Goal: Task Accomplishment & Management: Use online tool/utility

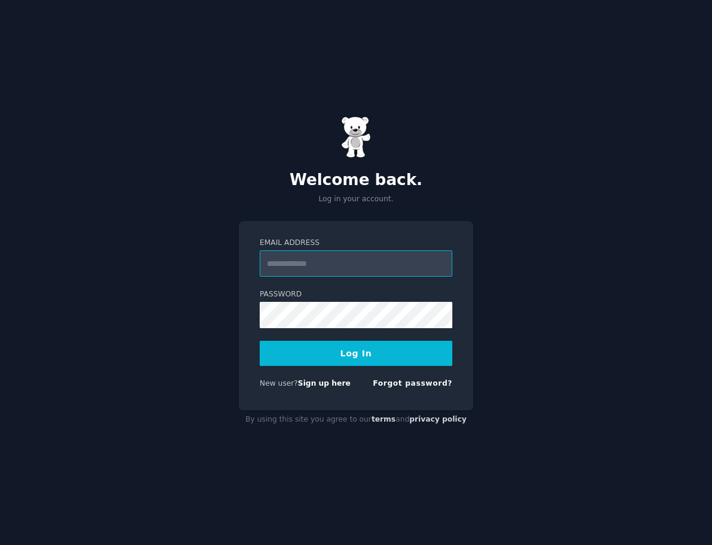
type input "**********"
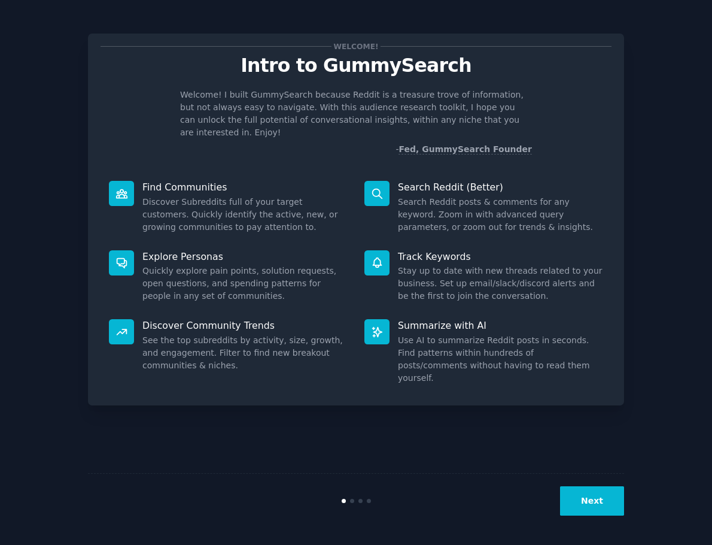
click at [587, 513] on button "Next" at bounding box center [592, 500] width 64 height 29
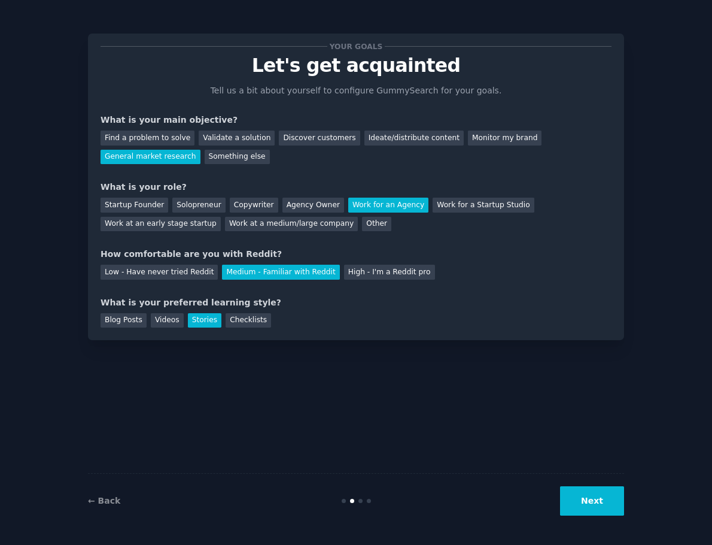
click at [587, 513] on button "Next" at bounding box center [592, 500] width 64 height 29
click at [587, 513] on div "Next" at bounding box center [534, 500] width 179 height 29
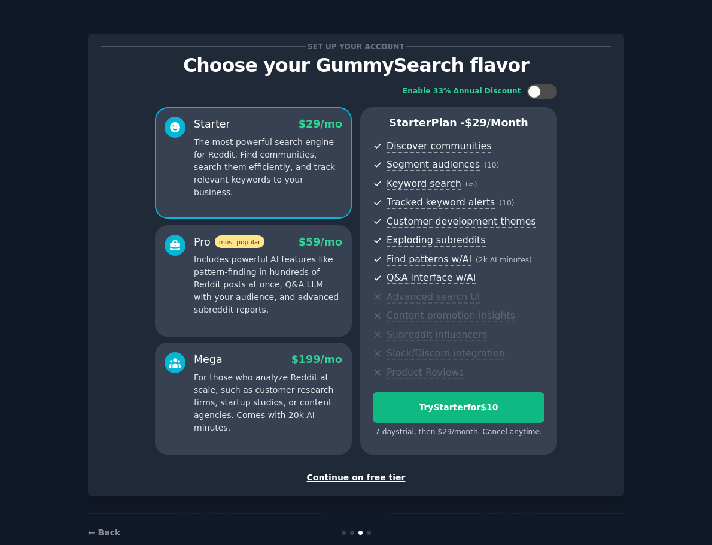
click at [359, 478] on div "Continue on free tier" at bounding box center [356, 477] width 511 height 13
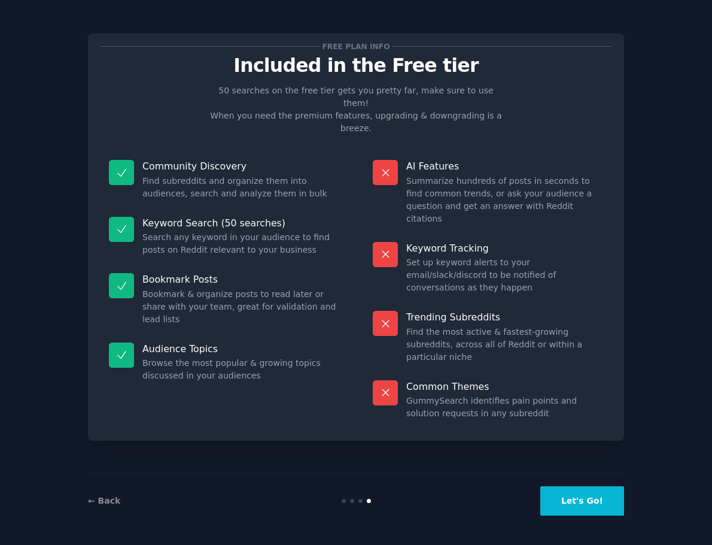
click at [601, 502] on button "Let's Go!" at bounding box center [583, 500] width 84 height 29
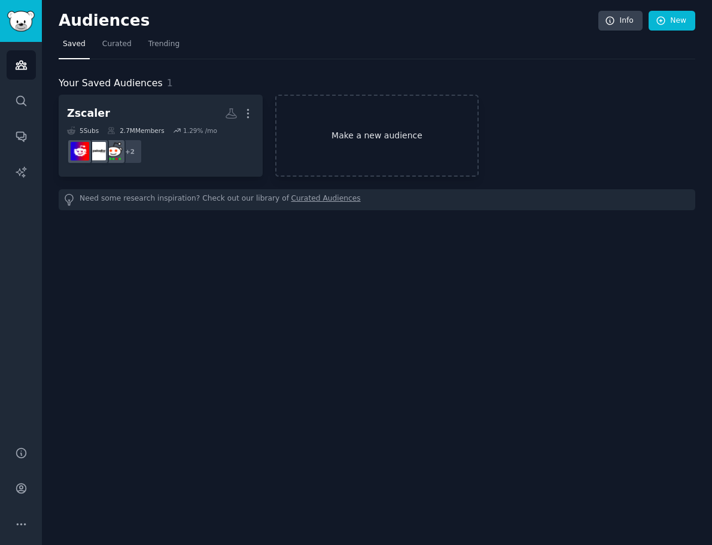
click at [361, 162] on link "Make a new audience" at bounding box center [377, 136] width 204 height 82
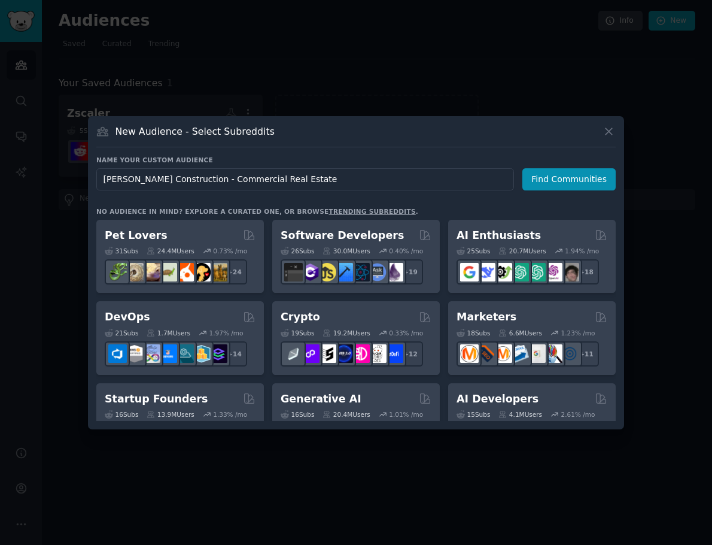
type input "[PERSON_NAME] Construction - Commercial Real Estate"
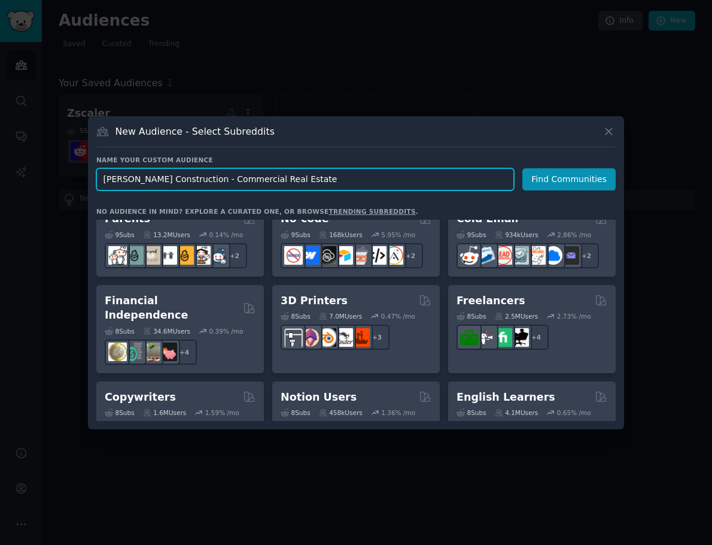
scroll to position [602, 0]
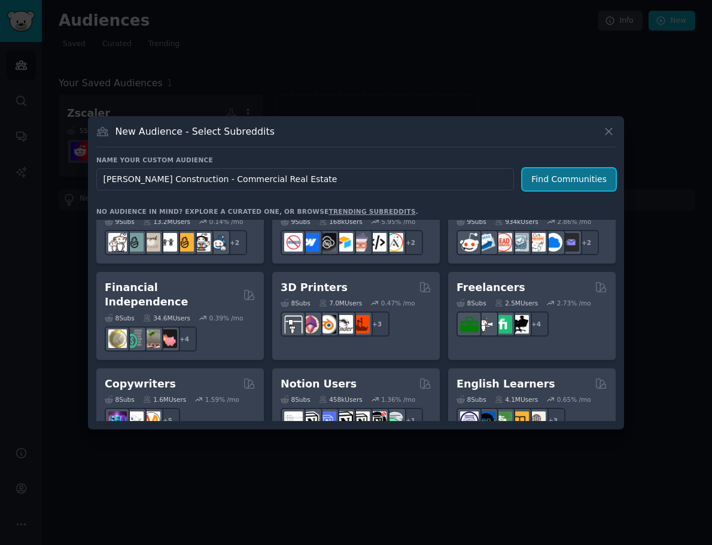
click at [552, 177] on button "Find Communities" at bounding box center [569, 179] width 93 height 22
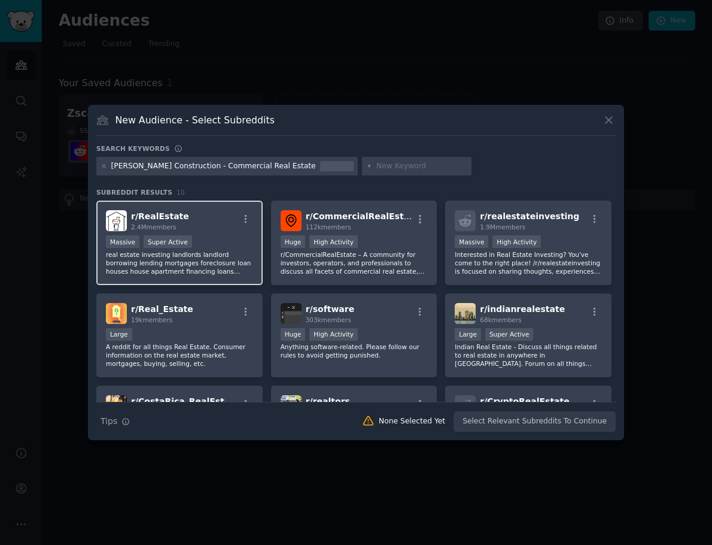
click at [234, 223] on div "r/ RealEstate 2.4M members" at bounding box center [179, 220] width 147 height 21
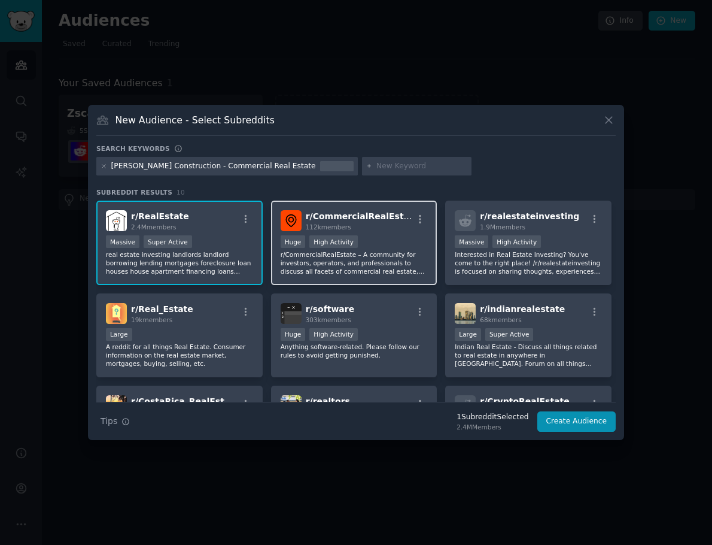
click at [389, 266] on p "r/CommercialRealEstate – A community for investors, operators, and professional…" at bounding box center [354, 262] width 147 height 25
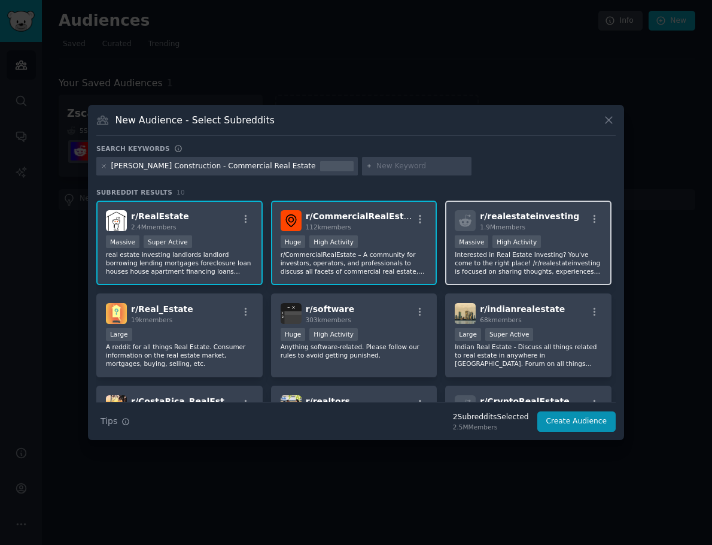
click at [483, 261] on p "Interested in Real Estate Investing? You've come to the right place! /r/realest…" at bounding box center [528, 262] width 147 height 25
click at [195, 120] on h3 "New Audience - Select Subreddits" at bounding box center [195, 120] width 159 height 13
click at [403, 161] on input "text" at bounding box center [422, 166] width 91 height 11
type input "facility management,"
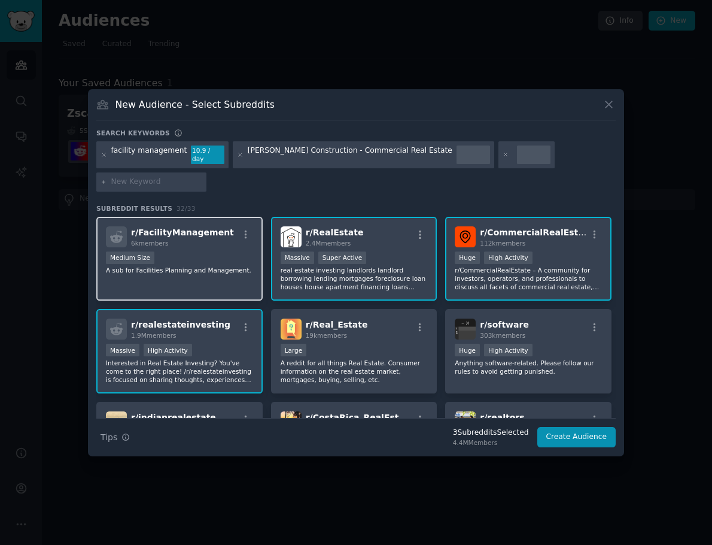
click at [213, 262] on div "r/ FacilityManagement 6k members Medium Size A sub for Facilities Planning and …" at bounding box center [179, 259] width 166 height 84
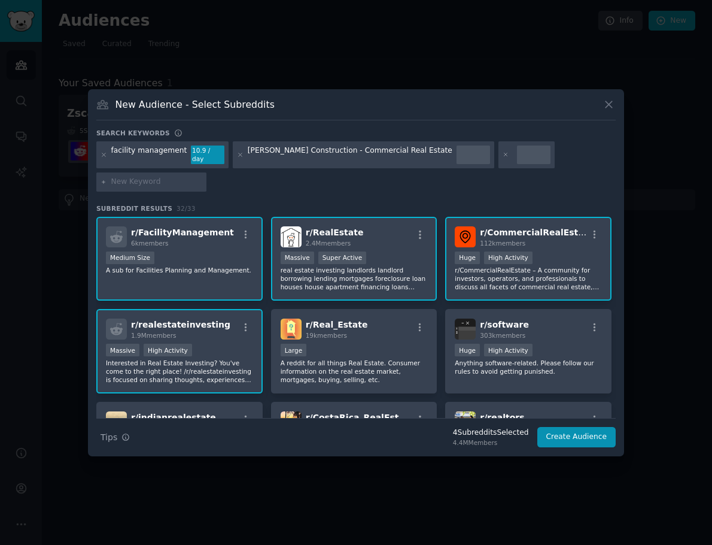
click at [517, 165] on div at bounding box center [534, 154] width 34 height 19
click at [202, 177] on input "text" at bounding box center [156, 182] width 91 height 11
type input "sior"
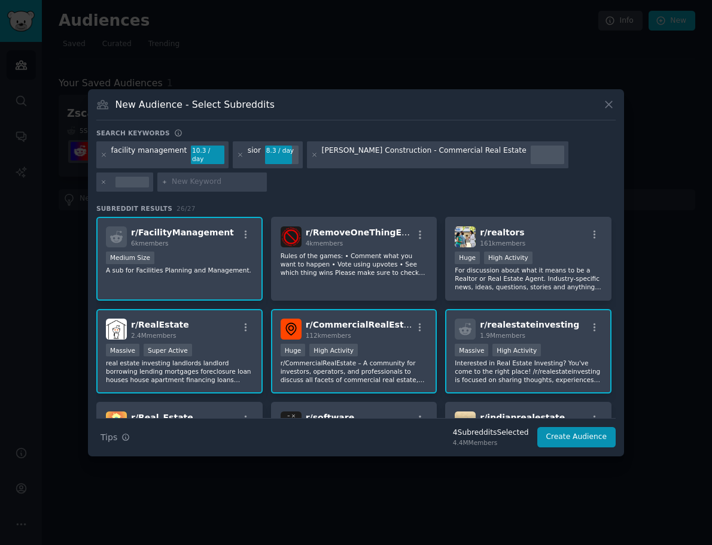
click at [239, 156] on div "sior 8.3 / day" at bounding box center [268, 155] width 70 height 28
click at [237, 156] on icon at bounding box center [240, 154] width 7 height 7
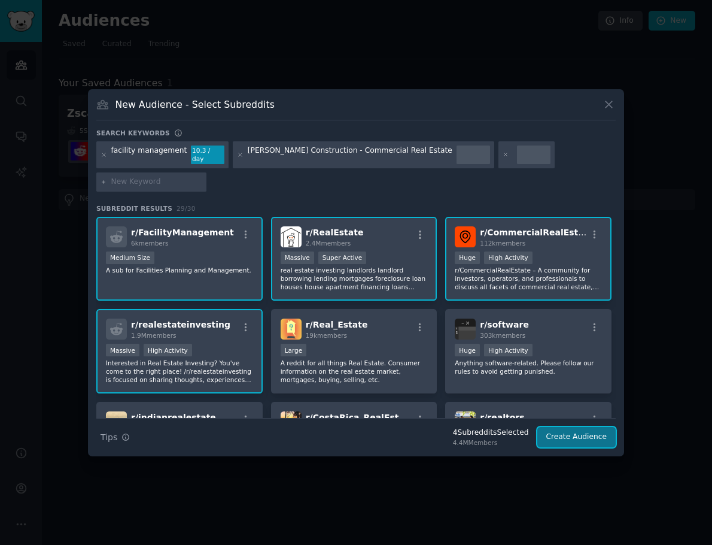
click at [578, 427] on button "Create Audience" at bounding box center [577, 437] width 79 height 20
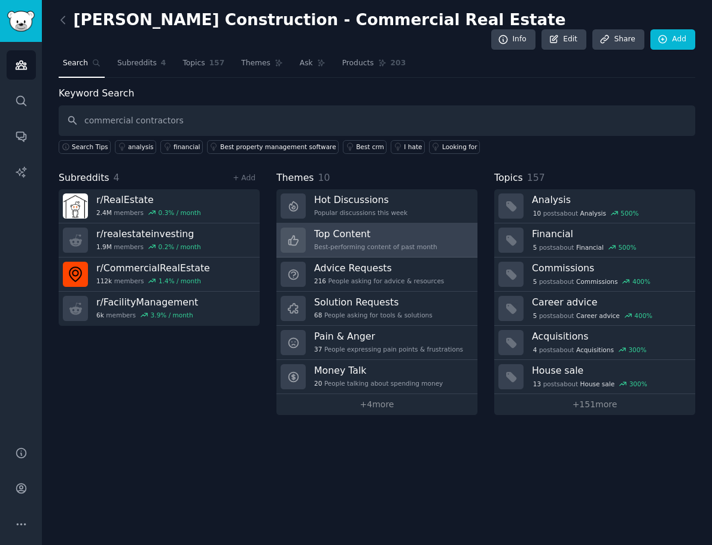
type input "commercial contractors"
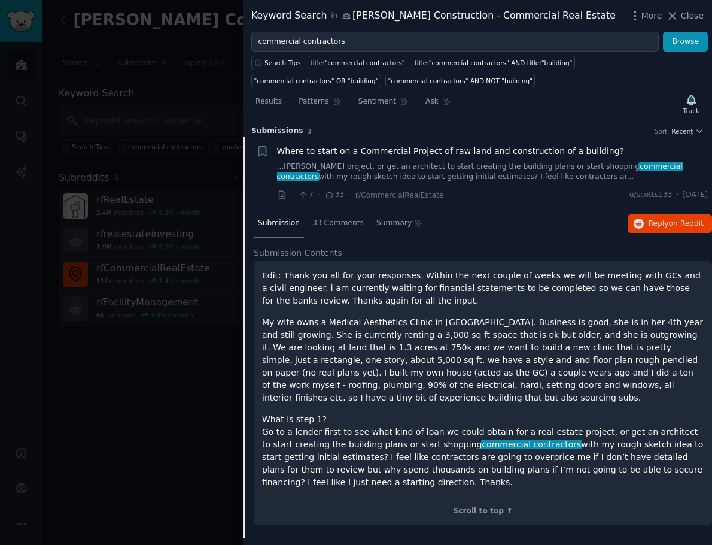
click at [429, 171] on link "...tate project, or get an architect to start creating the building plans or st…" at bounding box center [493, 172] width 432 height 21
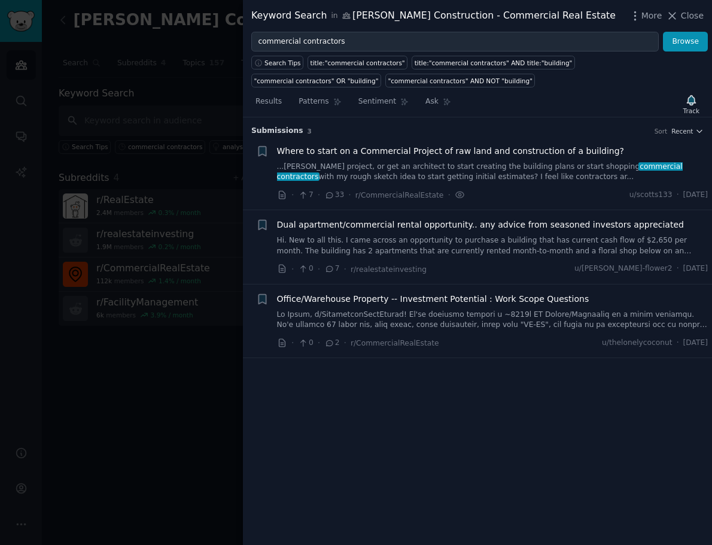
click at [429, 171] on link "...tate project, or get an architect to start creating the building plans or st…" at bounding box center [493, 172] width 432 height 21
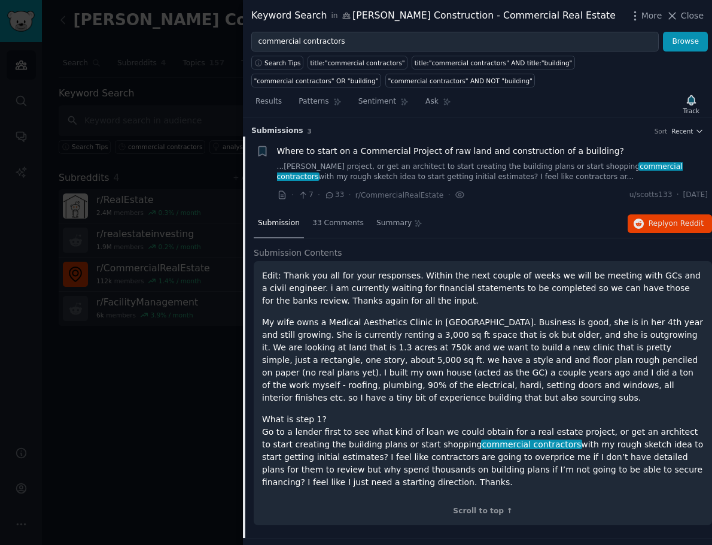
scroll to position [19, 0]
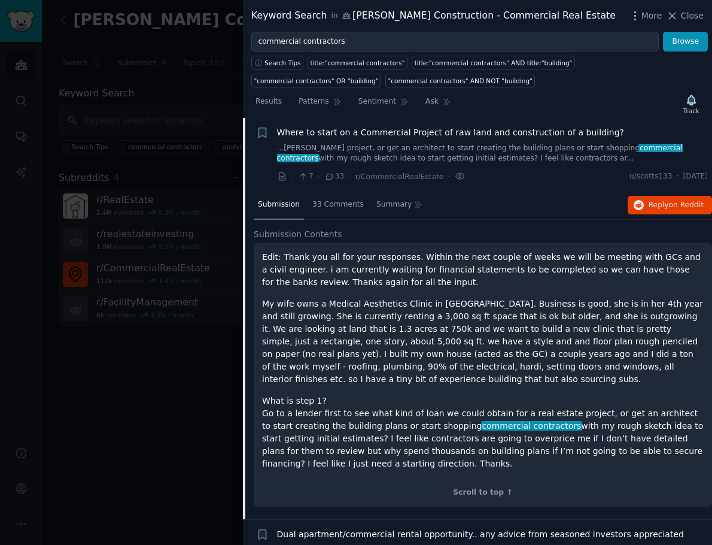
click at [424, 133] on span "Where to start on a Commercial Project of raw land and construction of a buildi…" at bounding box center [451, 132] width 348 height 13
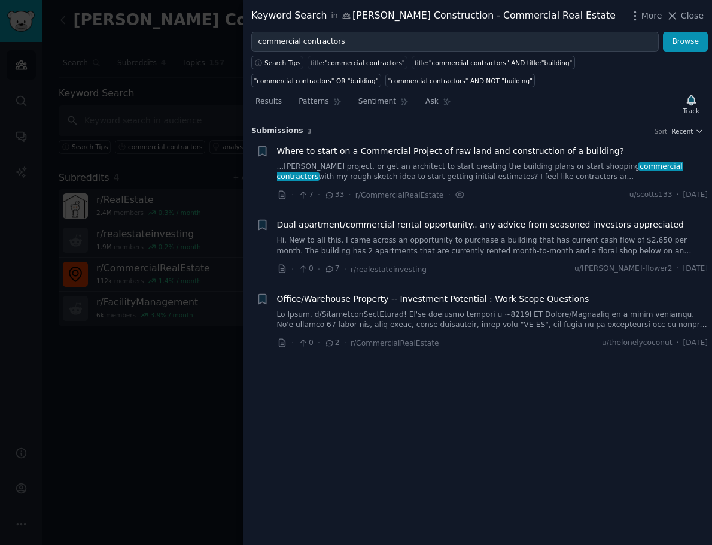
click at [429, 150] on span "Where to start on a Commercial Project of raw land and construction of a buildi…" at bounding box center [451, 151] width 348 height 13
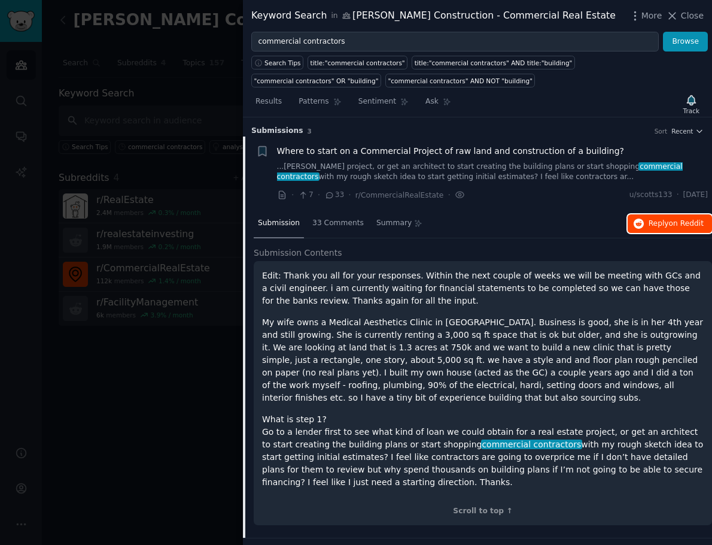
click at [642, 228] on button "Reply on Reddit" at bounding box center [670, 223] width 84 height 19
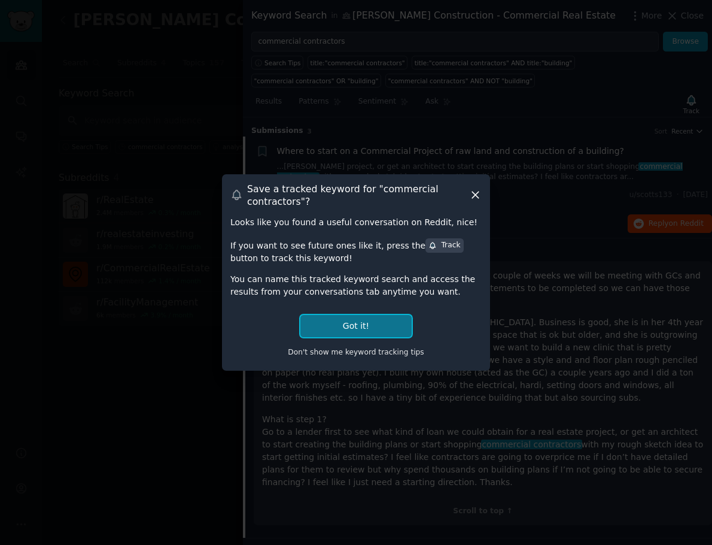
click at [363, 332] on button "Got it!" at bounding box center [356, 326] width 111 height 22
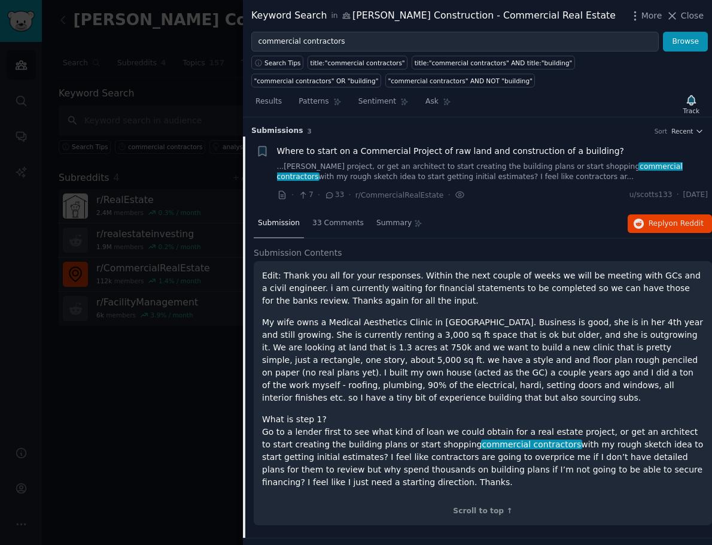
click at [563, 132] on h3 "Submission s 3 Sort Recent" at bounding box center [477, 131] width 453 height 11
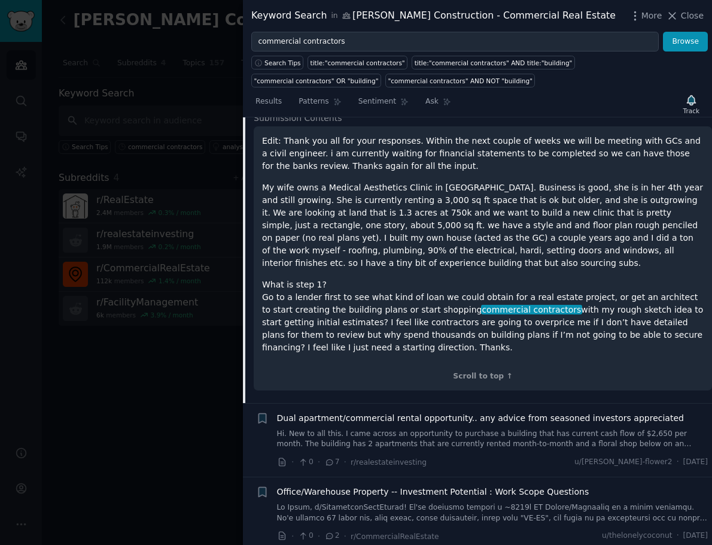
scroll to position [141, 0]
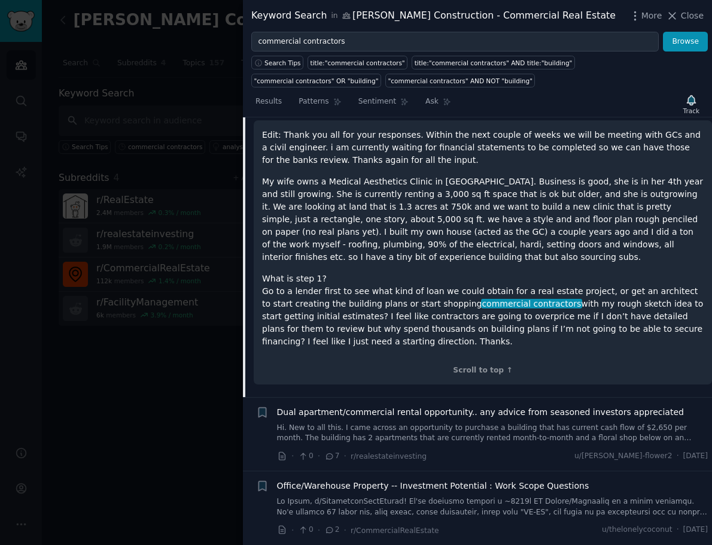
click at [439, 439] on link "Hi. New to all this. I came across an opportunity to purchase a building that h…" at bounding box center [493, 433] width 432 height 21
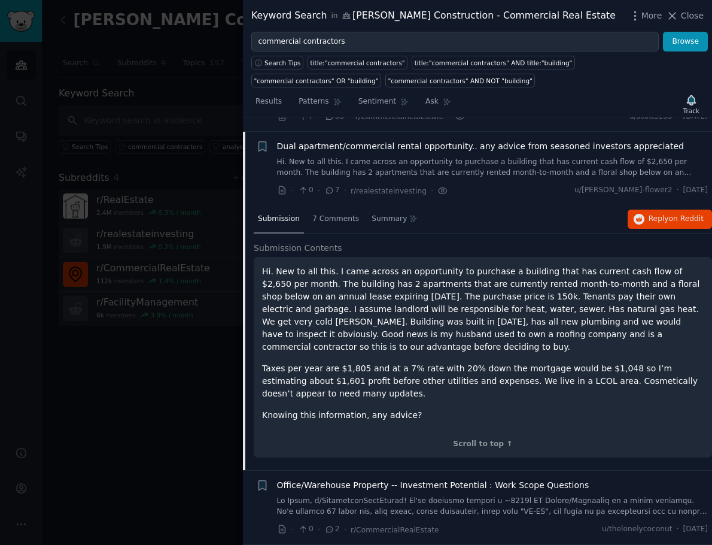
scroll to position [65, 0]
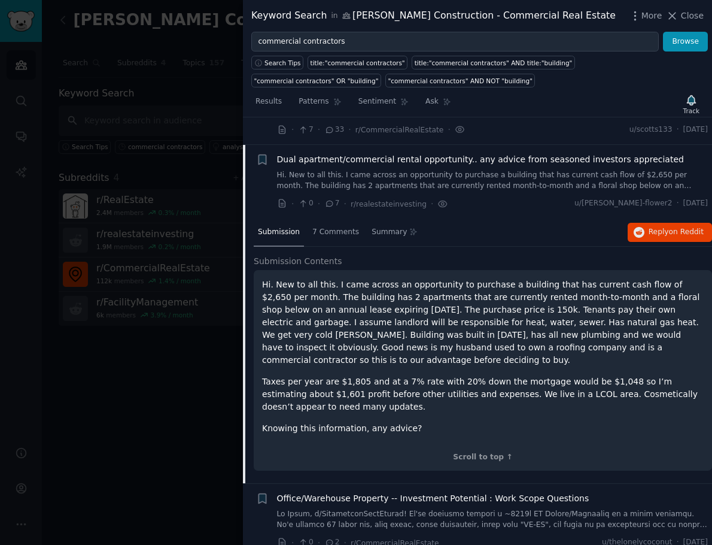
click at [454, 509] on link at bounding box center [493, 519] width 432 height 21
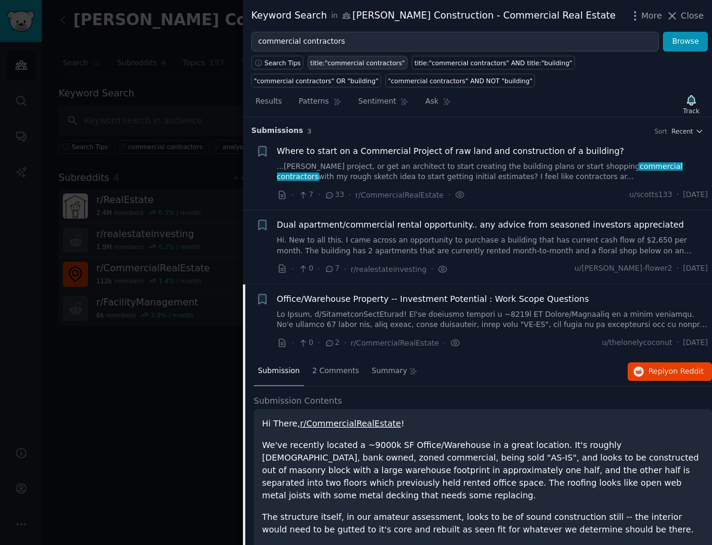
click at [369, 66] on div "title:"commercial contractors"" at bounding box center [358, 63] width 95 height 8
type input "title:"commercial contractors""
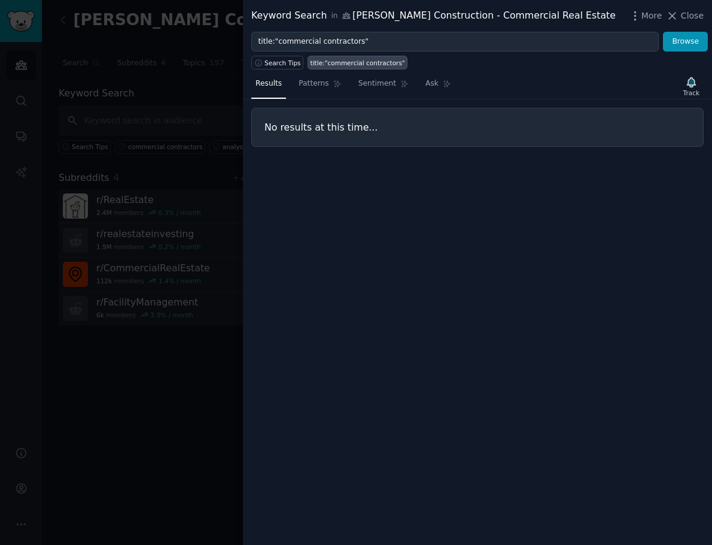
click at [362, 65] on div "title:"commercial contractors"" at bounding box center [358, 63] width 95 height 8
click at [693, 10] on span "Close" at bounding box center [692, 16] width 23 height 13
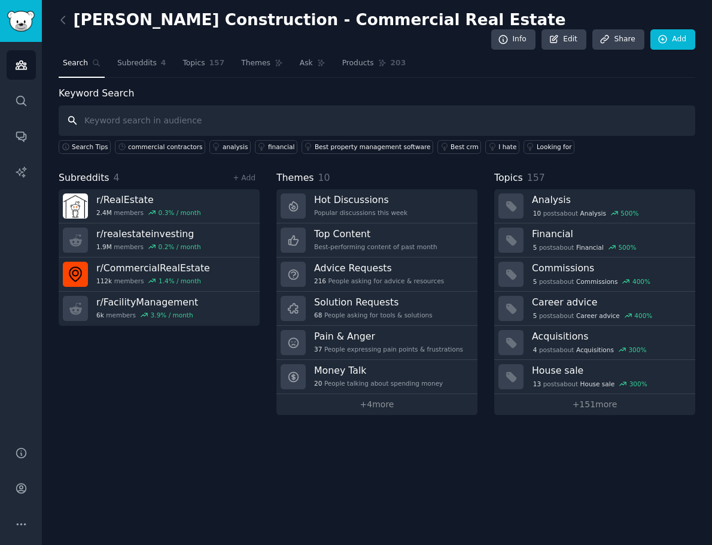
click at [241, 109] on input "text" at bounding box center [377, 120] width 637 height 31
type input "permit delay"
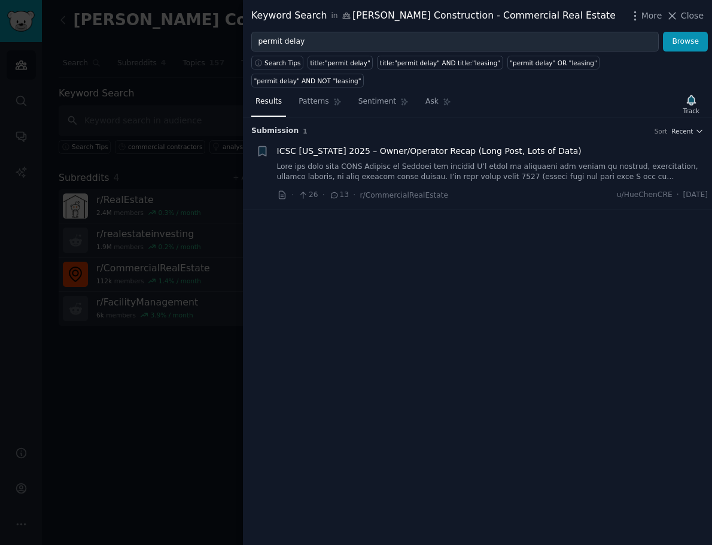
click at [529, 180] on link at bounding box center [493, 172] width 432 height 21
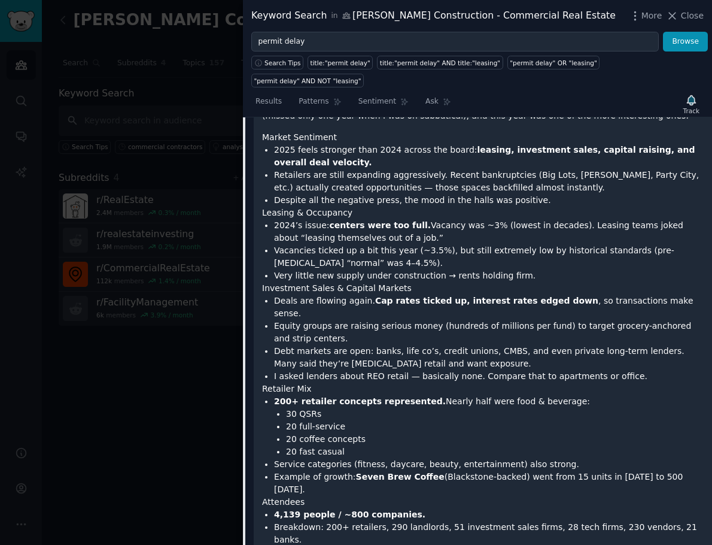
scroll to position [156, 0]
